Goal: Task Accomplishment & Management: Complete application form

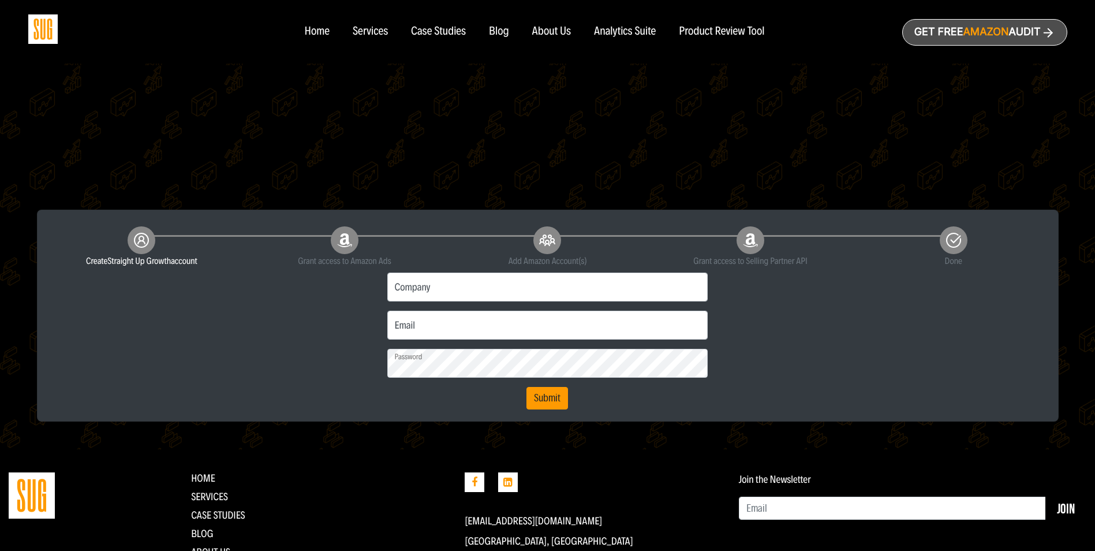
scroll to position [173, 0]
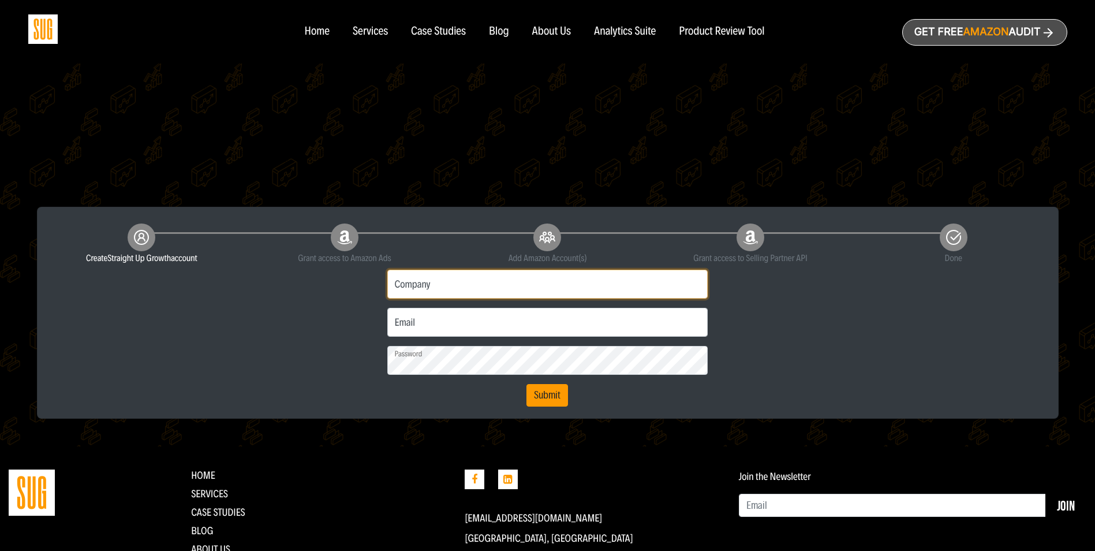
click at [432, 289] on input "Company" at bounding box center [547, 284] width 321 height 29
click at [342, 308] on div "First name Last name Phone M Company Email" at bounding box center [547, 336] width 1015 height 142
click at [412, 289] on input "M" at bounding box center [547, 284] width 321 height 29
type input "Mars Fishcare"
click at [419, 323] on input "Email" at bounding box center [547, 322] width 321 height 29
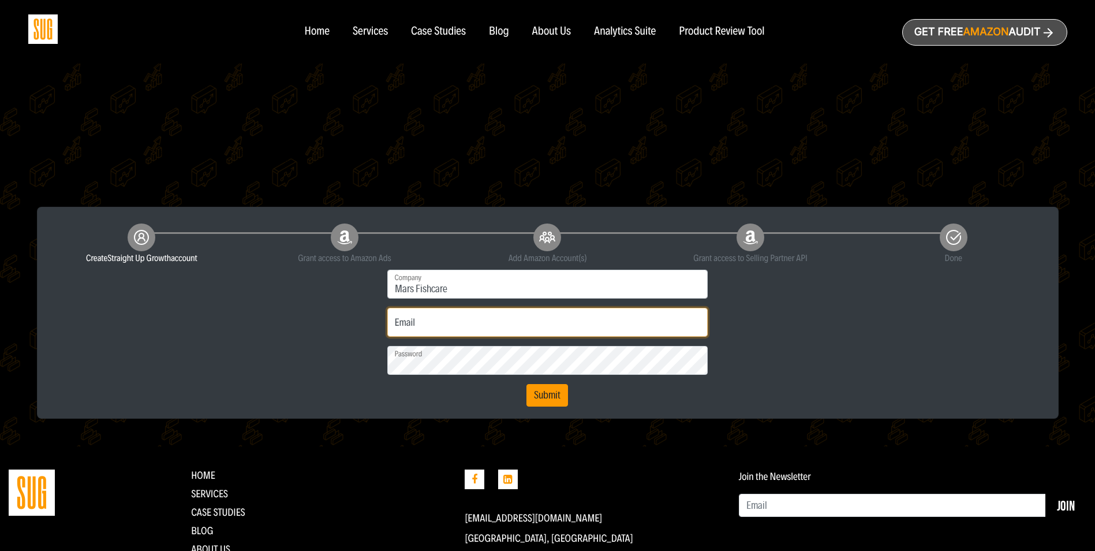
type input "nancy.gittens@effem.com"
click at [535, 395] on button "Submit" at bounding box center [548, 395] width 42 height 23
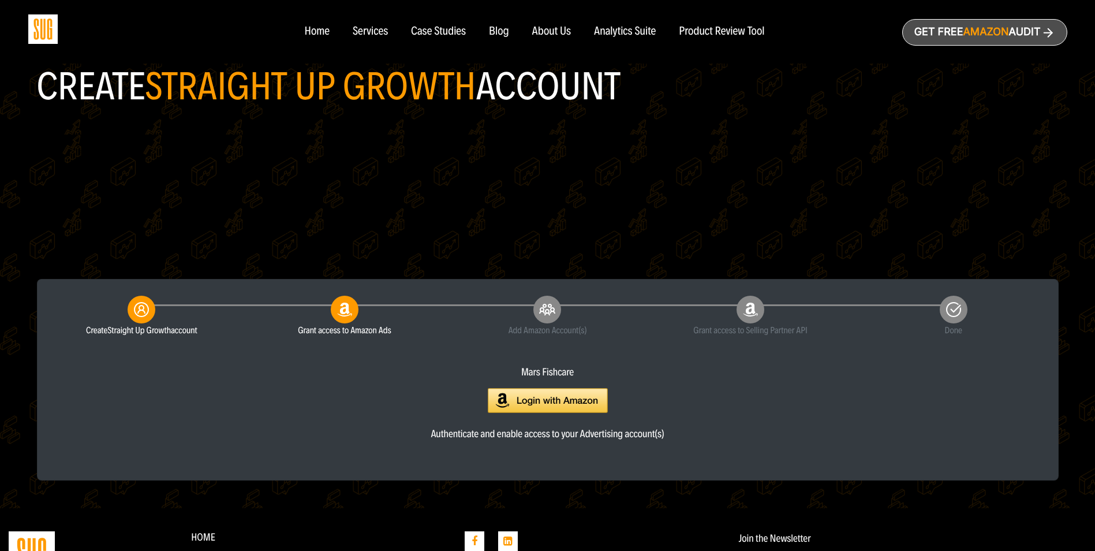
scroll to position [173, 0]
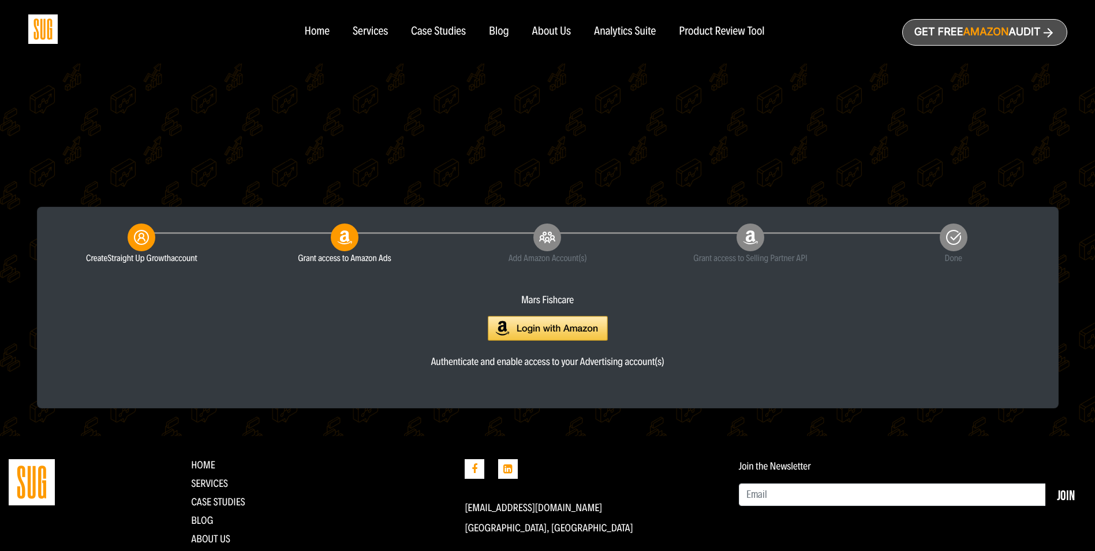
click at [550, 327] on img at bounding box center [548, 328] width 120 height 25
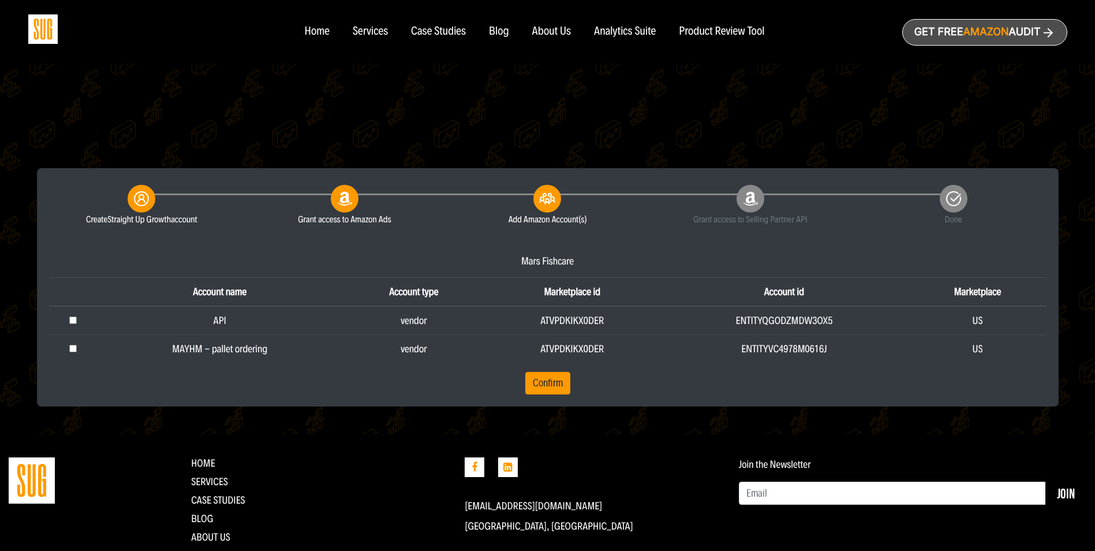
scroll to position [231, 0]
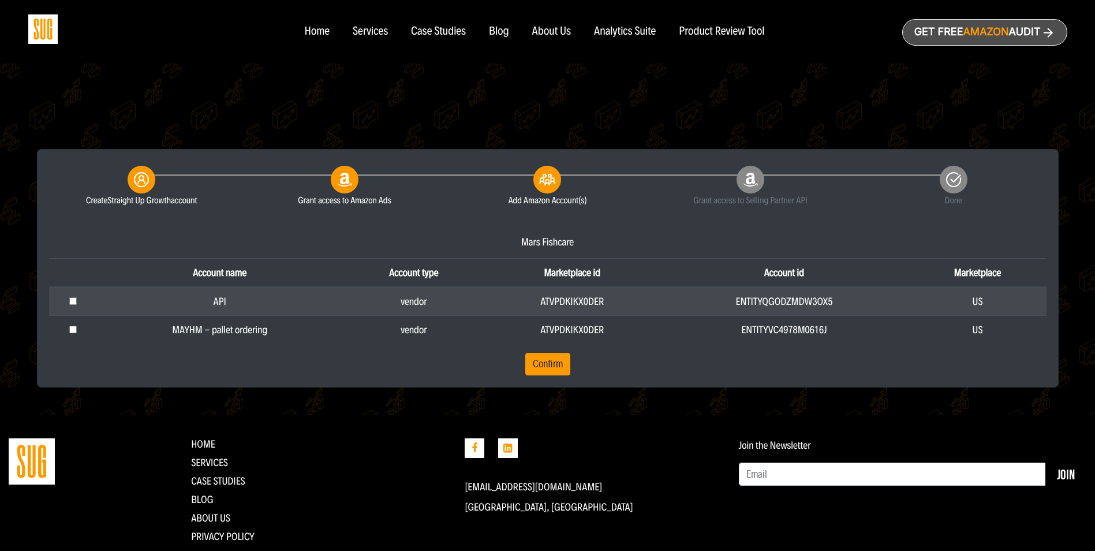
click at [71, 303] on input "checkbox" at bounding box center [73, 301] width 8 height 8
checkbox input "true"
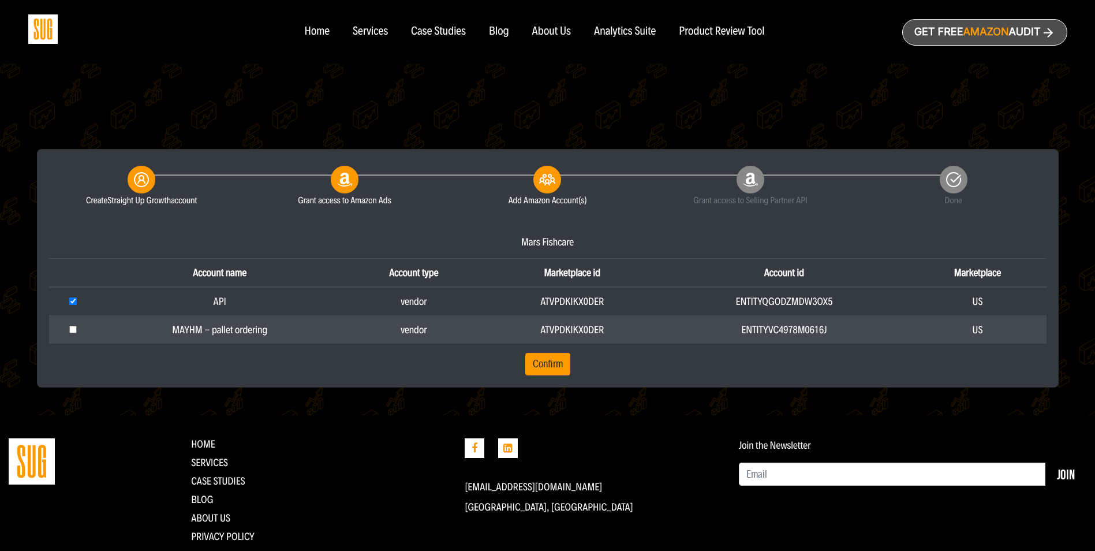
click at [74, 328] on input "checkbox" at bounding box center [73, 330] width 8 height 8
checkbox input "true"
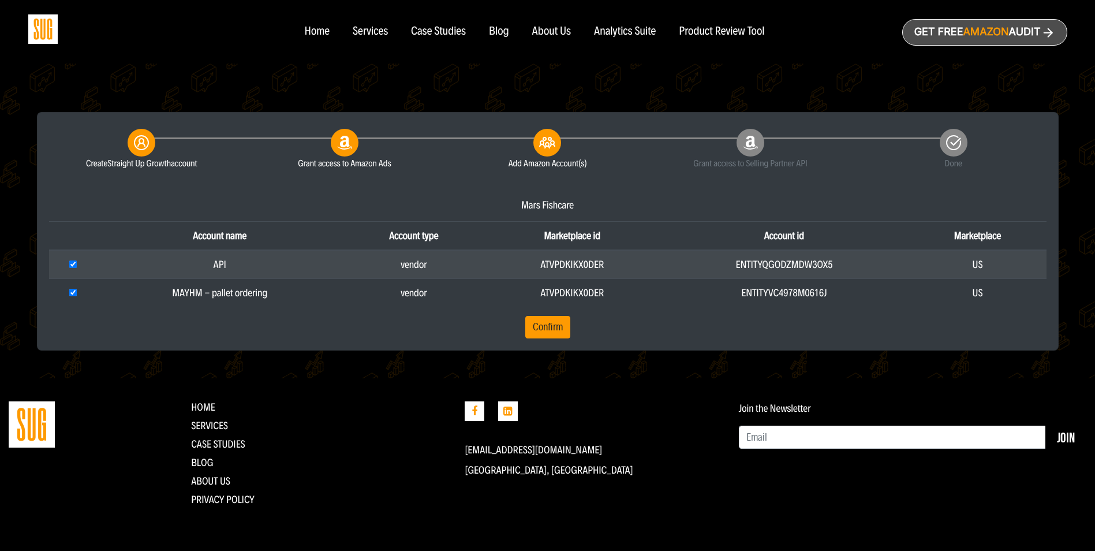
scroll to position [269, 0]
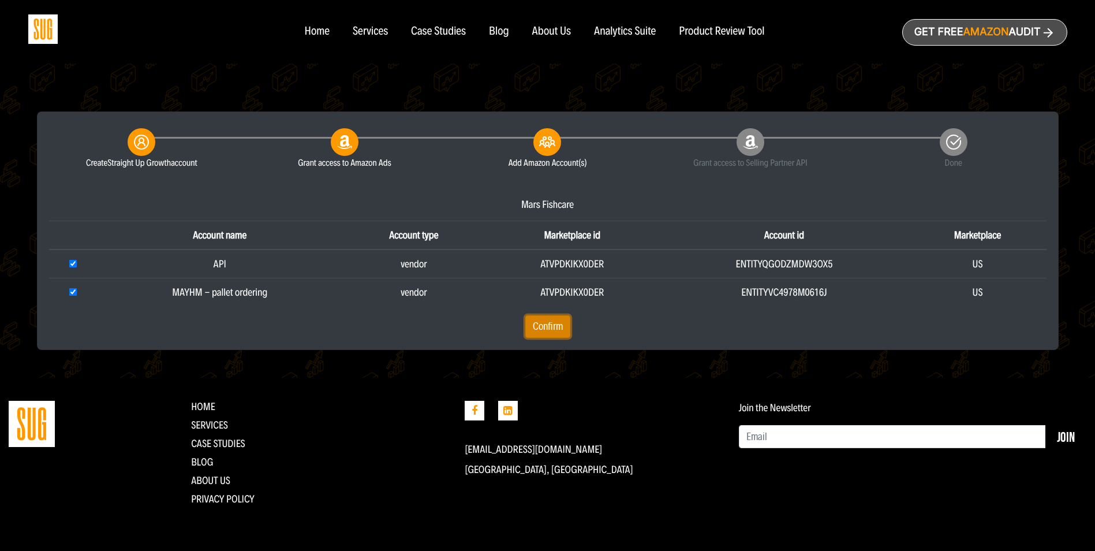
click at [544, 324] on button "Confirm" at bounding box center [547, 326] width 45 height 23
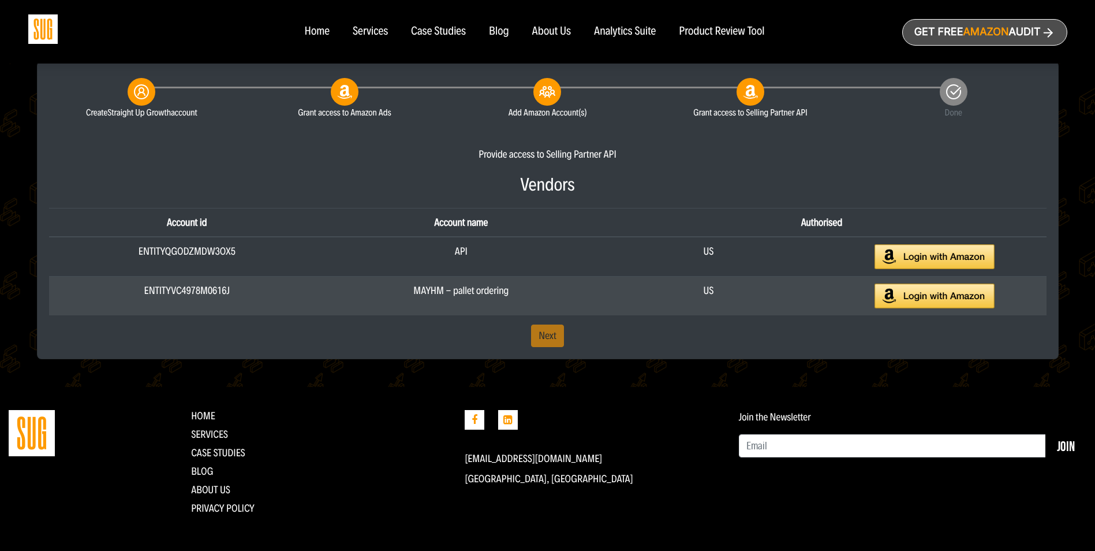
scroll to position [328, 0]
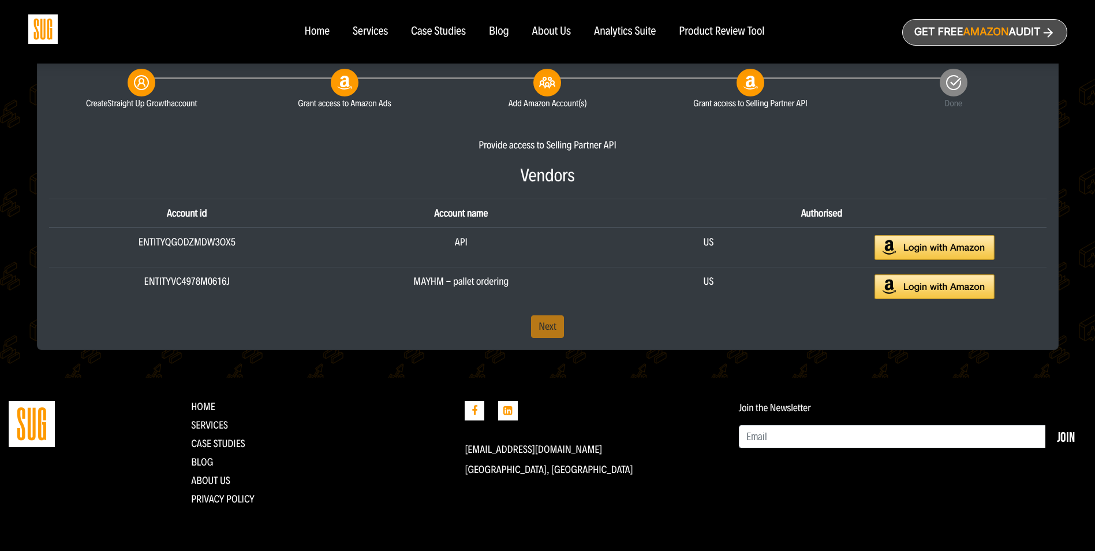
click at [540, 331] on div "Provide access to Selling Partner API Vendors Account id Account name Authorise…" at bounding box center [547, 238] width 1015 height 200
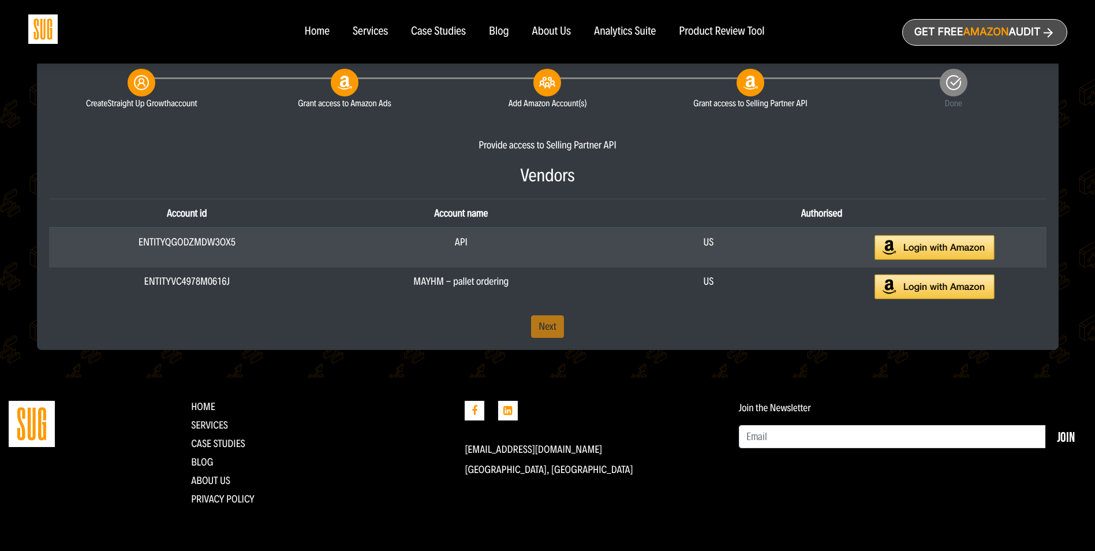
click at [944, 247] on img at bounding box center [935, 247] width 120 height 25
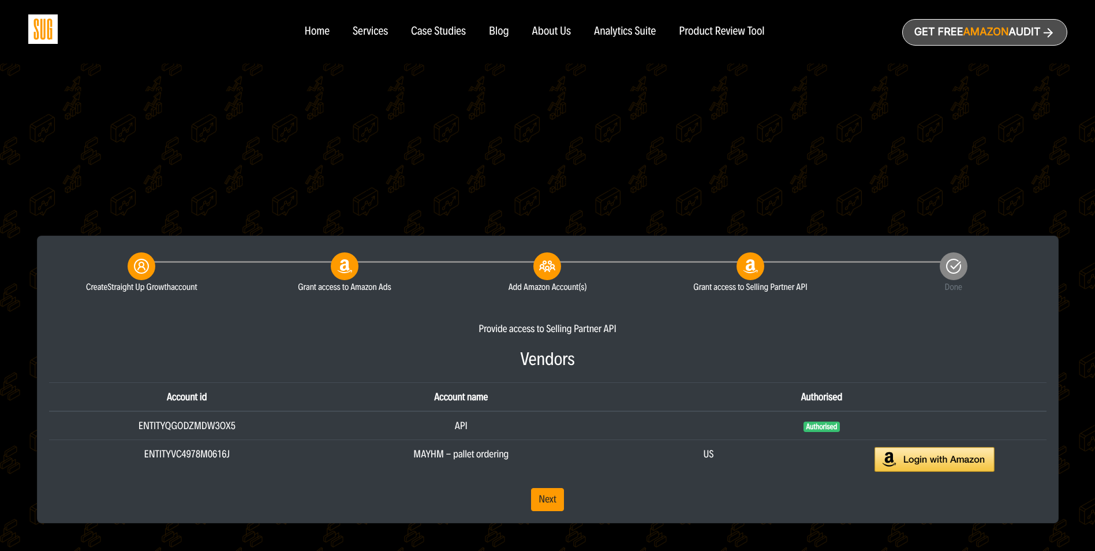
scroll to position [173, 0]
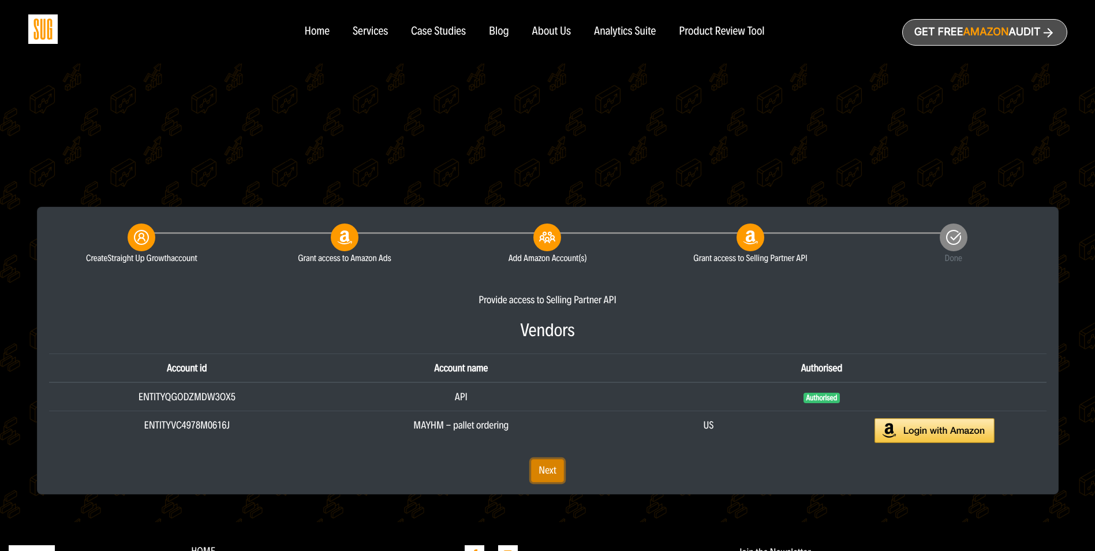
click at [547, 472] on link "Next" at bounding box center [547, 470] width 33 height 23
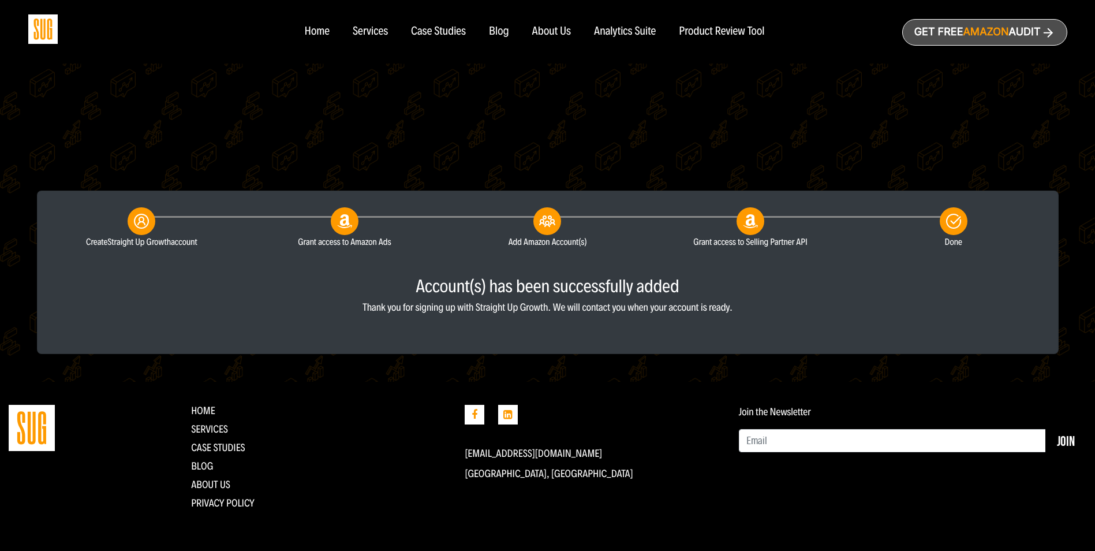
scroll to position [193, 0]
